Goal: Task Accomplishment & Management: Manage account settings

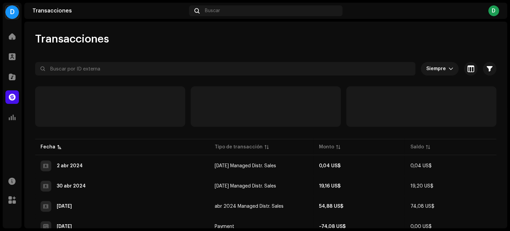
click at [14, 11] on div "D" at bounding box center [12, 12] width 14 height 14
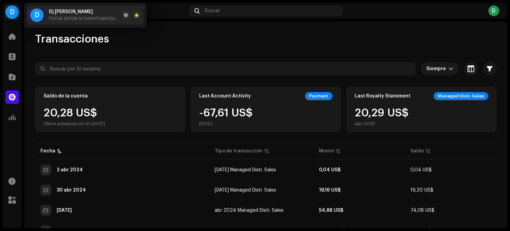
click at [216, 26] on div "Transacciones Siempre Seleccionado 0 Seleccionar todo Opciones Filtros Tipos Es…" at bounding box center [265, 125] width 483 height 207
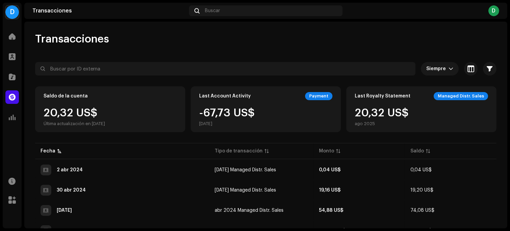
click at [13, 8] on div "D" at bounding box center [12, 12] width 14 height 14
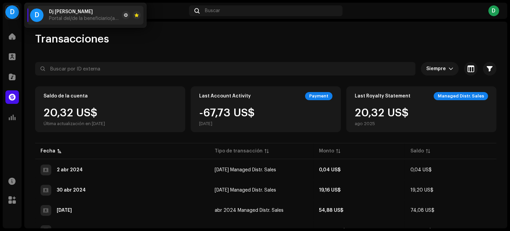
click at [192, 31] on div "Transacciones Siempre Seleccionado 0 Seleccionar todo Opciones Filtros Tipos Es…" at bounding box center [265, 125] width 483 height 207
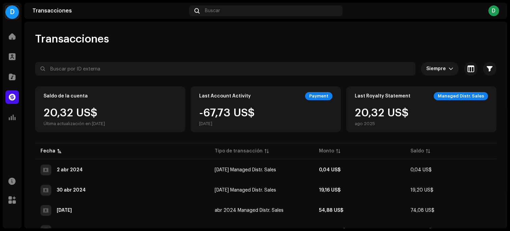
click at [492, 9] on div "D" at bounding box center [493, 10] width 11 height 11
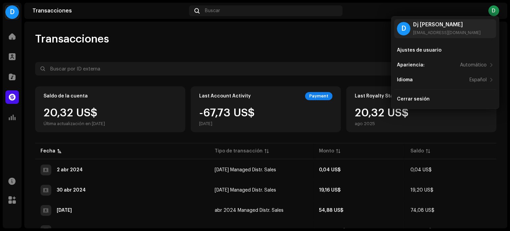
click at [10, 14] on div "D" at bounding box center [12, 12] width 14 height 14
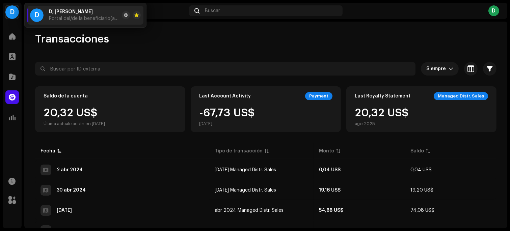
click at [188, 41] on div "Transacciones" at bounding box center [265, 39] width 461 height 14
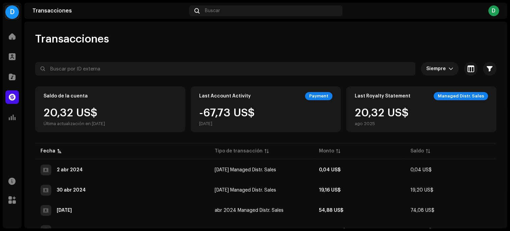
click at [493, 7] on div "D" at bounding box center [493, 10] width 11 height 11
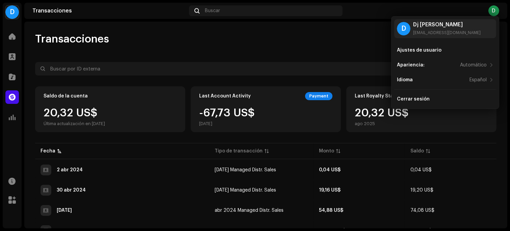
click at [246, 42] on div "Transacciones" at bounding box center [265, 39] width 461 height 14
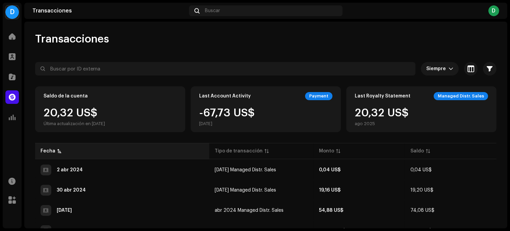
click at [59, 150] on p-sorticon at bounding box center [59, 151] width 4 height 4
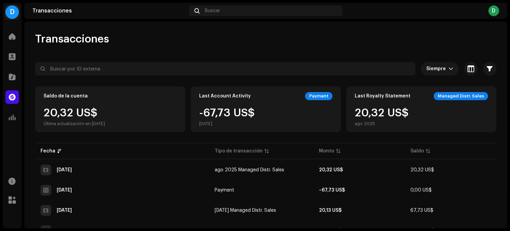
drag, startPoint x: 503, startPoint y: 49, endPoint x: 502, endPoint y: 55, distance: 6.5
